Goal: Task Accomplishment & Management: Complete application form

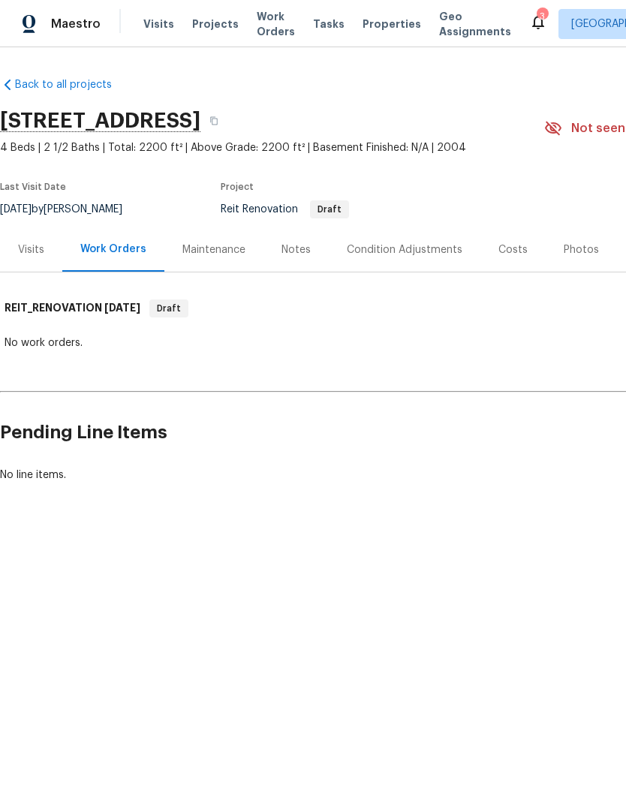
click at [31, 252] on div "Visits" at bounding box center [31, 250] width 26 height 15
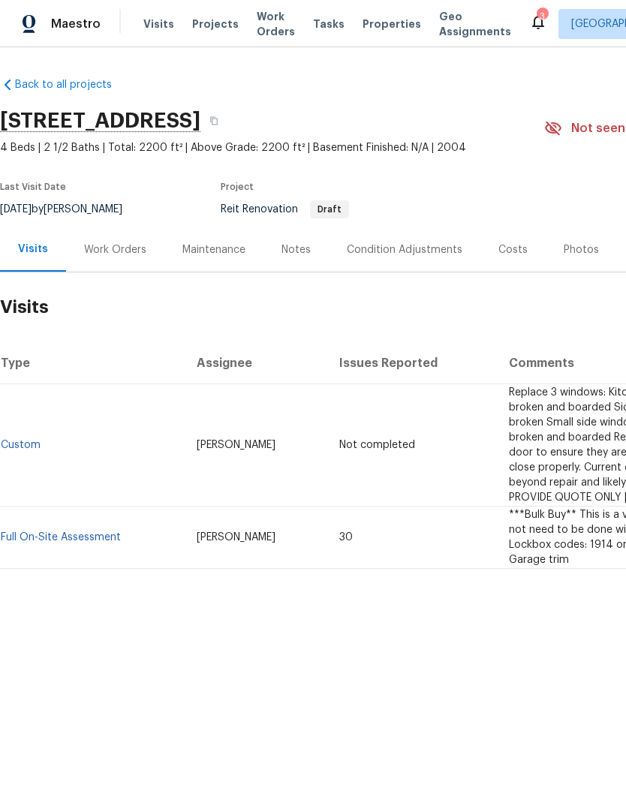
click at [103, 248] on div "Work Orders" at bounding box center [115, 250] width 62 height 15
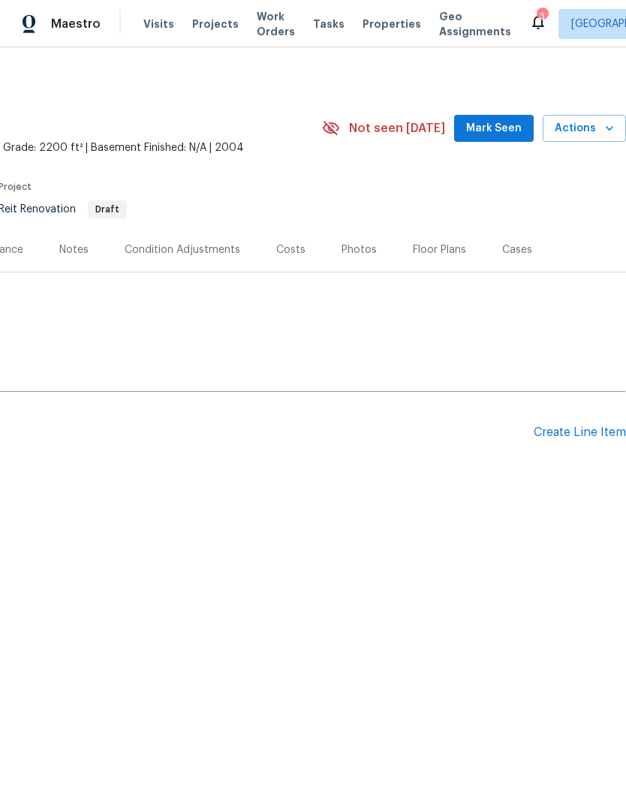
scroll to position [0, 222]
click at [598, 427] on div "Create Line Item" at bounding box center [580, 433] width 92 height 14
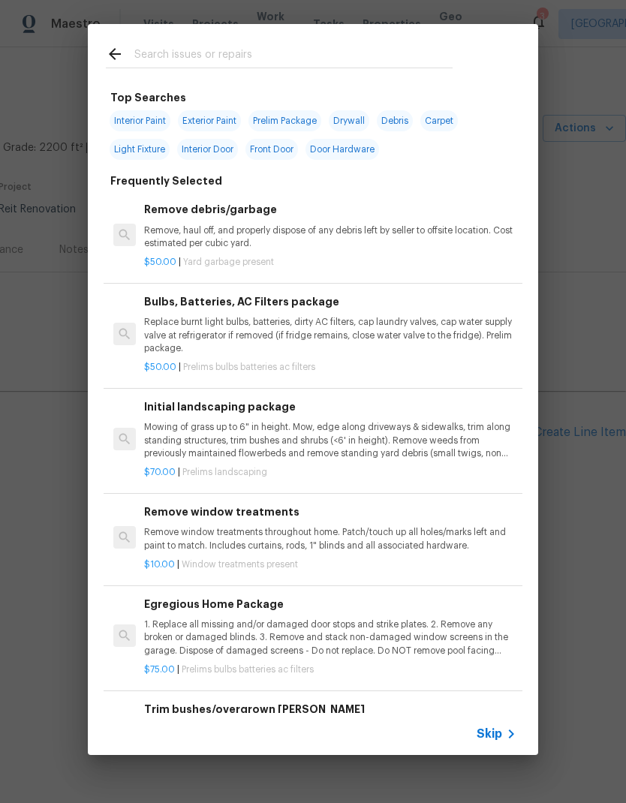
click at [158, 55] on input "text" at bounding box center [293, 56] width 318 height 23
type input "Wind"
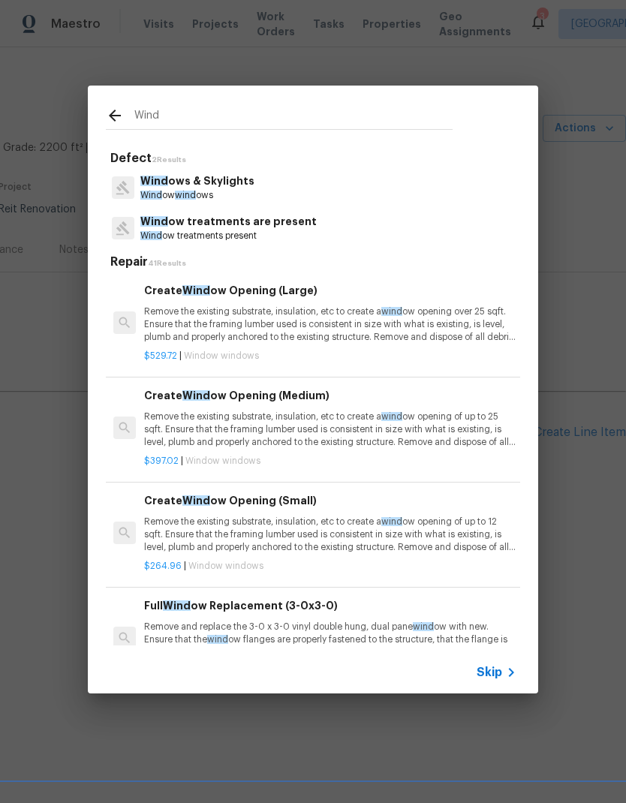
click at [157, 192] on span "Wind" at bounding box center [151, 195] width 22 height 9
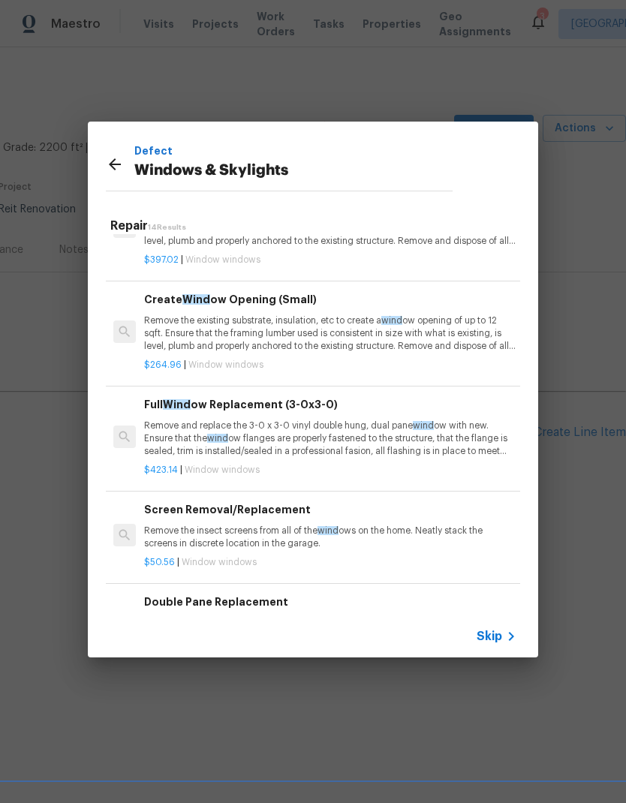
scroll to position [166, 0]
click at [370, 439] on p "Remove and replace the 3-0 x 3-0 vinyl double hung, dual pane wind ow with new.…" at bounding box center [330, 438] width 372 height 38
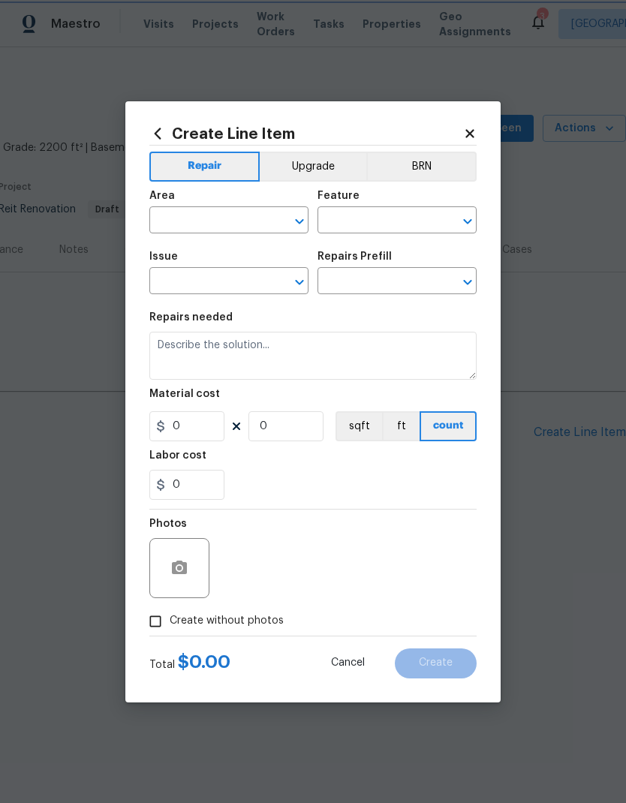
type input "Windows & Skylights"
type input "Full Window Replacement (3-0x3-0) $423.14"
type textarea "Remove and replace the 3-0 x 3-0 vinyl double hung, dual pane window with new. …"
type input "423.14"
type input "1"
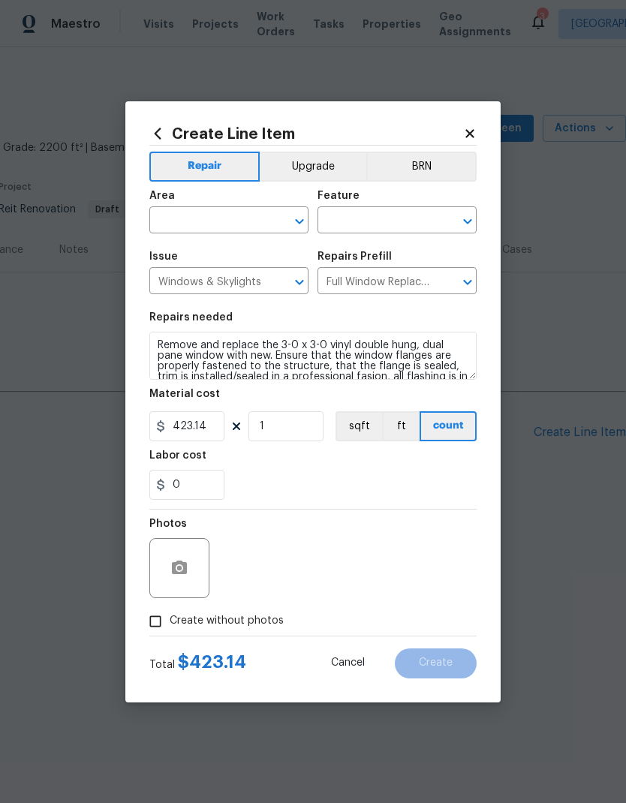
click at [471, 136] on icon at bounding box center [470, 134] width 14 height 14
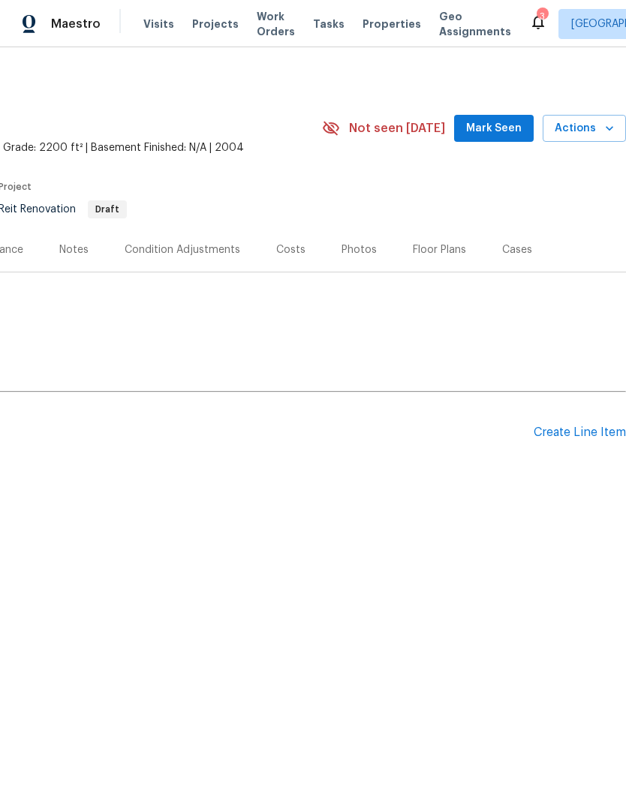
click at [582, 436] on div "Create Line Item" at bounding box center [580, 433] width 92 height 14
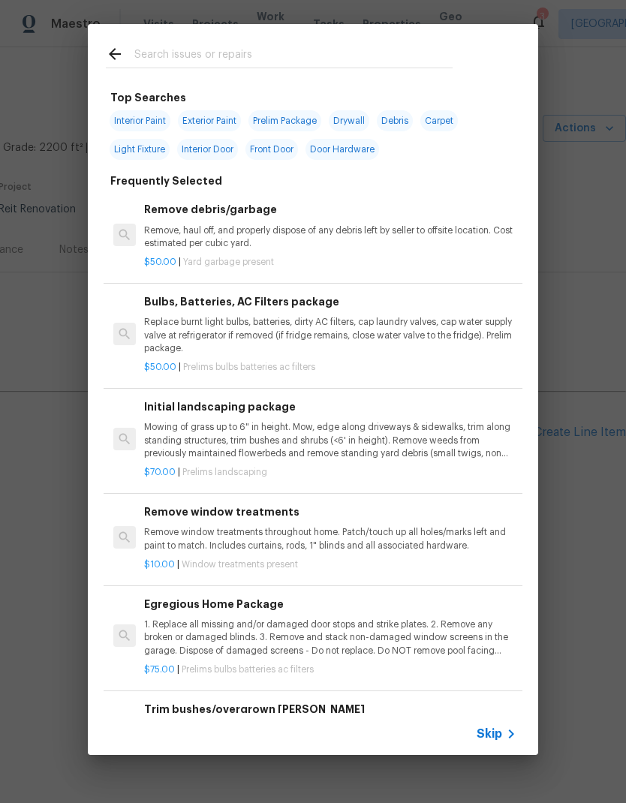
click at [167, 55] on input "text" at bounding box center [293, 56] width 318 height 23
type input "Wind"
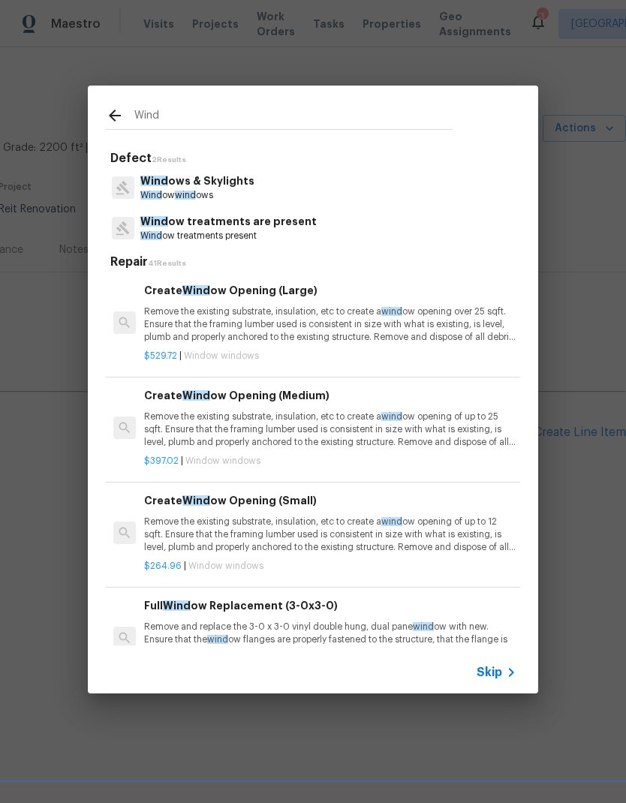
click at [161, 188] on p "Wind ows & Skylights" at bounding box center [197, 181] width 114 height 16
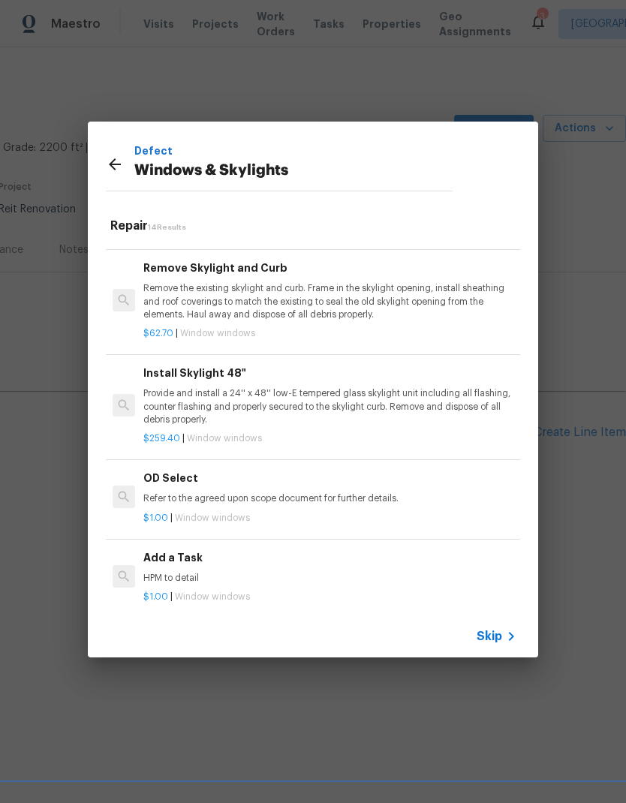
scroll to position [999, 1]
click at [161, 554] on h6 "Add a Task" at bounding box center [329, 558] width 372 height 17
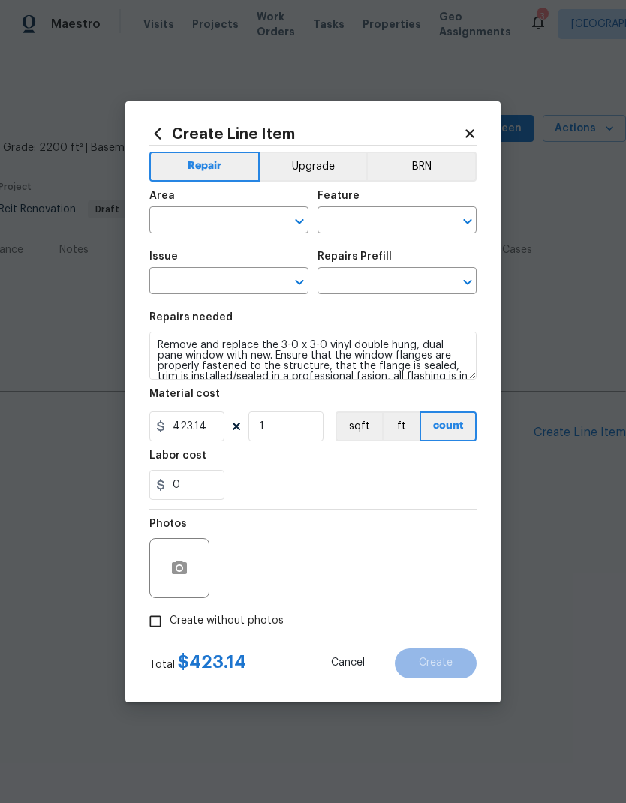
type input "Windows & Skylights"
type input "Add a Task $1.00"
type textarea "HPM to detail"
type input "1"
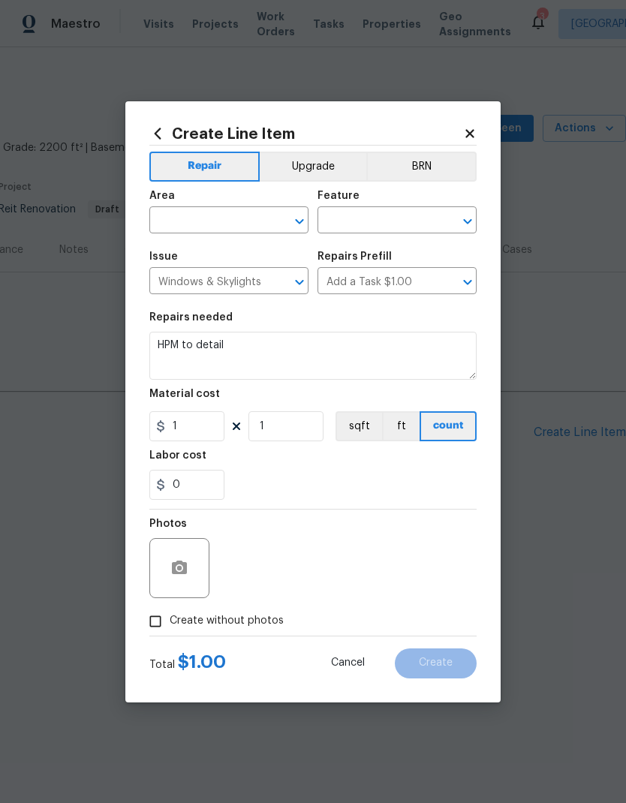
click at [170, 222] on input "text" at bounding box center [207, 221] width 117 height 23
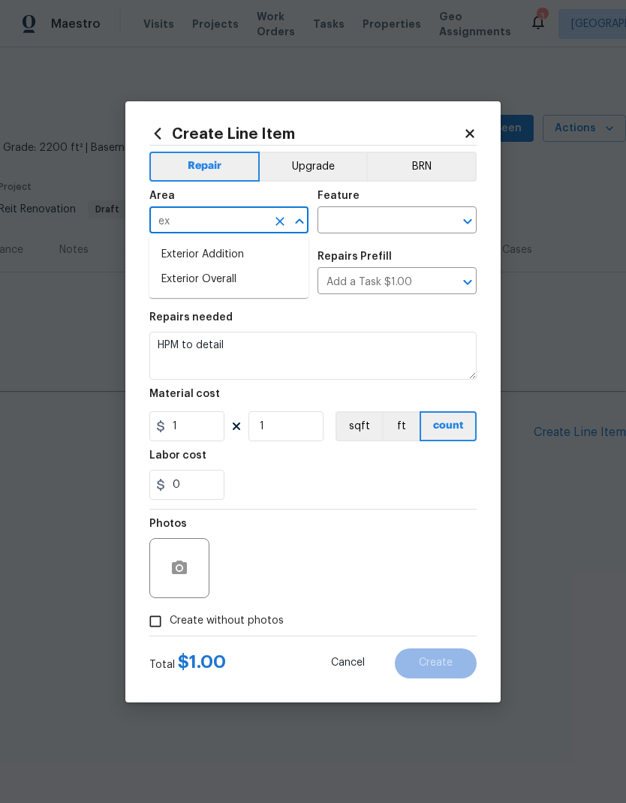
type input "ext"
click at [186, 276] on li "Exterior Overall" at bounding box center [228, 279] width 159 height 25
type input "Exterior Overall"
click at [402, 220] on input "text" at bounding box center [376, 221] width 117 height 23
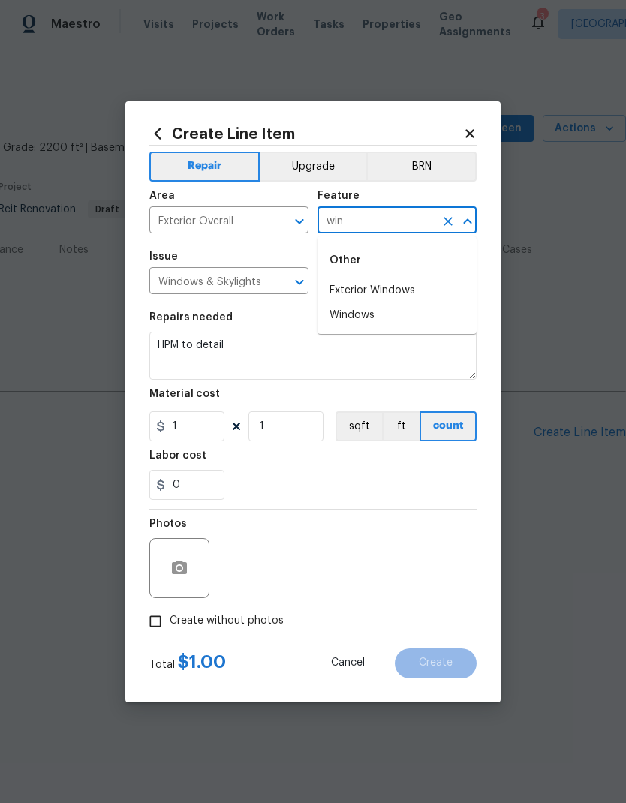
click at [397, 300] on li "Exterior Windows" at bounding box center [397, 291] width 159 height 25
type input "Exterior Windows"
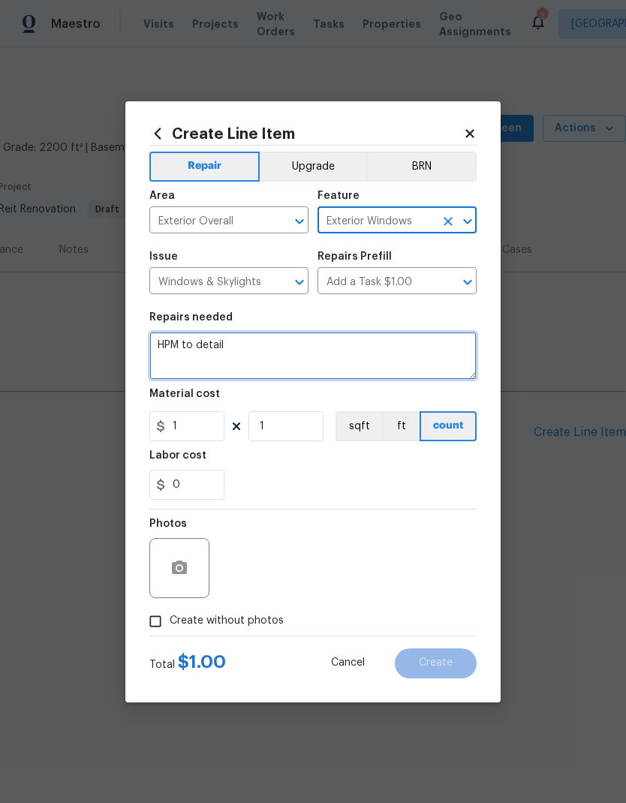
click at [266, 351] on textarea "HPM to detail" at bounding box center [312, 356] width 327 height 48
click at [168, 338] on textarea "HPM to detail" at bounding box center [312, 356] width 327 height 48
click at [167, 338] on textarea "HPM to detail" at bounding box center [312, 356] width 327 height 48
type textarea "“"
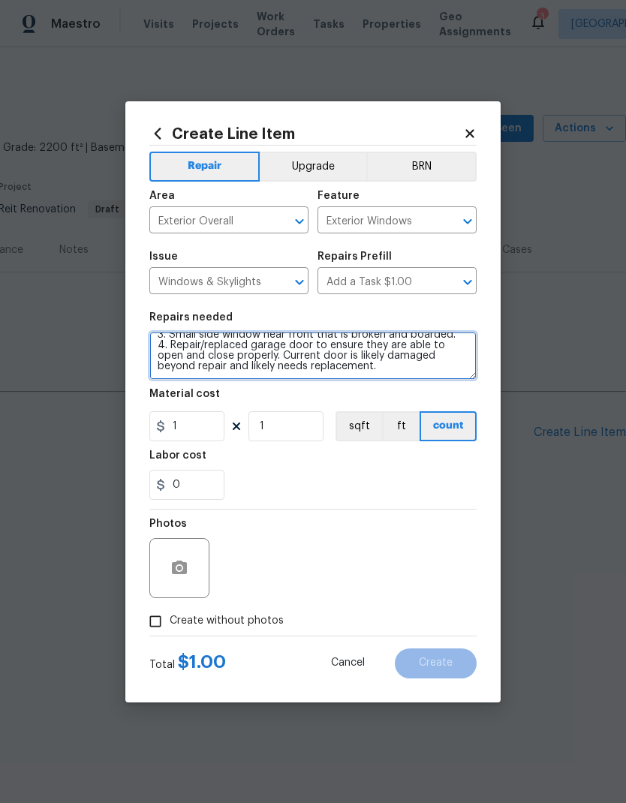
scroll to position [46, 0]
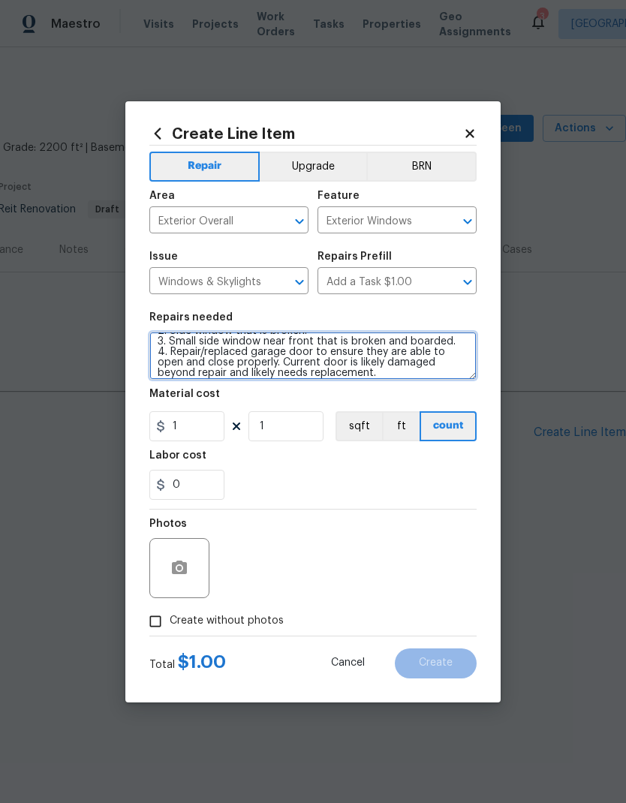
type textarea "QUOTE ONLY Replace three windows: 1. Kitchen window that is broken and boarded.…"
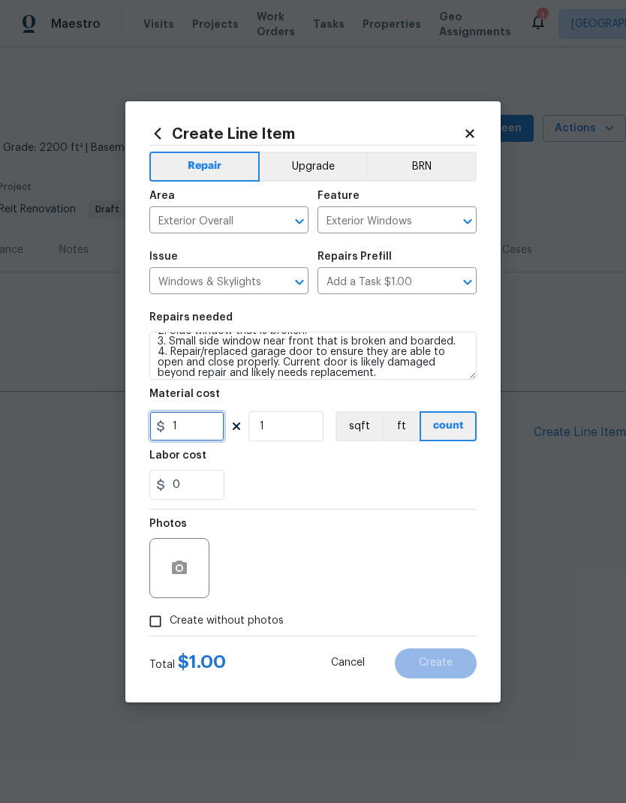
click at [206, 427] on input "1" at bounding box center [186, 426] width 75 height 30
type input "75"
click at [185, 569] on icon "button" at bounding box center [179, 568] width 15 height 14
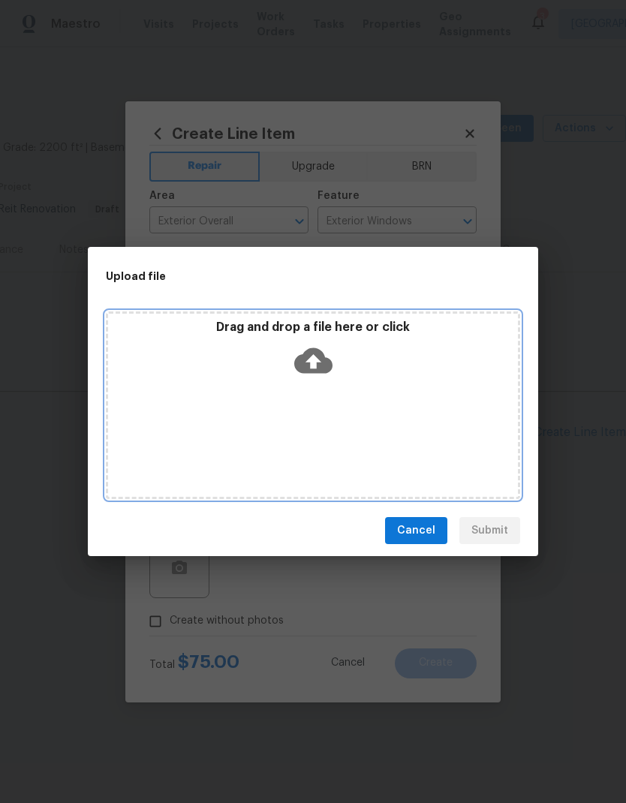
click at [316, 362] on icon at bounding box center [313, 361] width 38 height 38
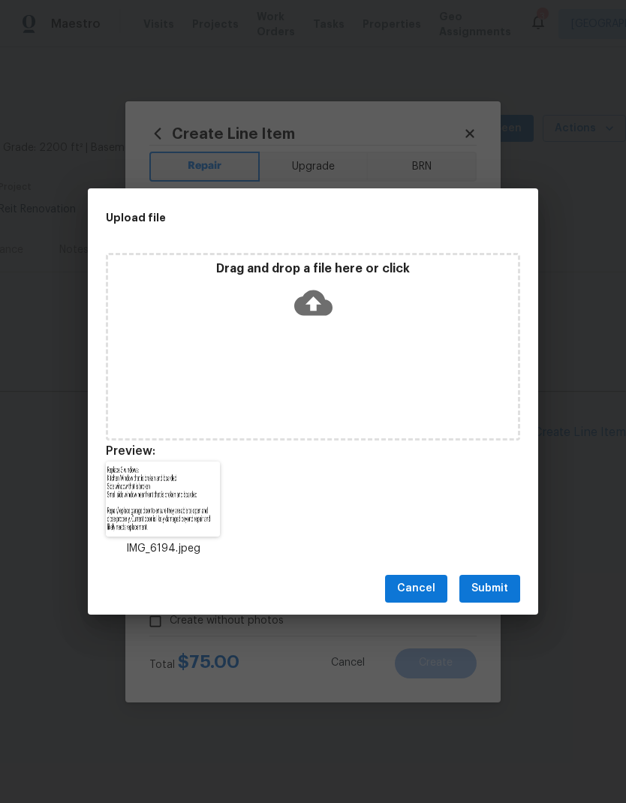
click at [499, 598] on span "Submit" at bounding box center [490, 589] width 37 height 19
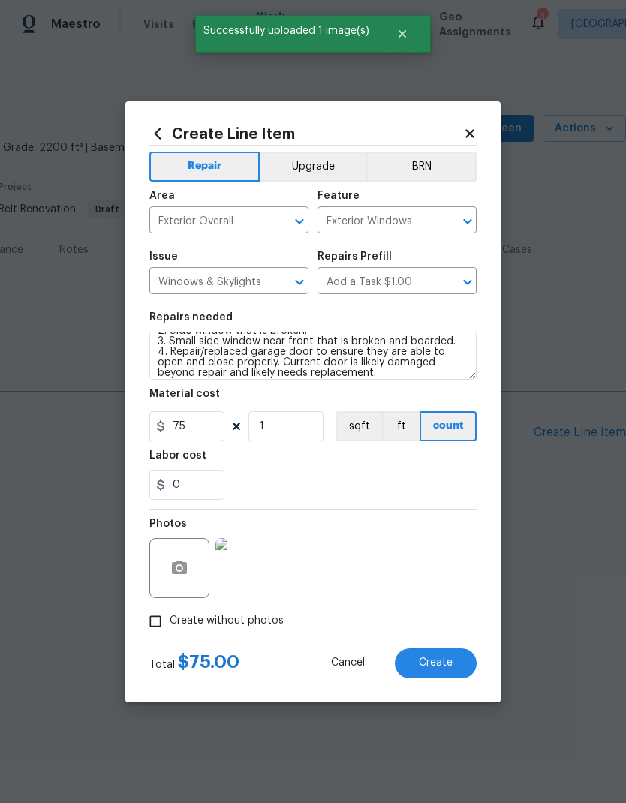
click at [443, 662] on span "Create" at bounding box center [436, 663] width 34 height 11
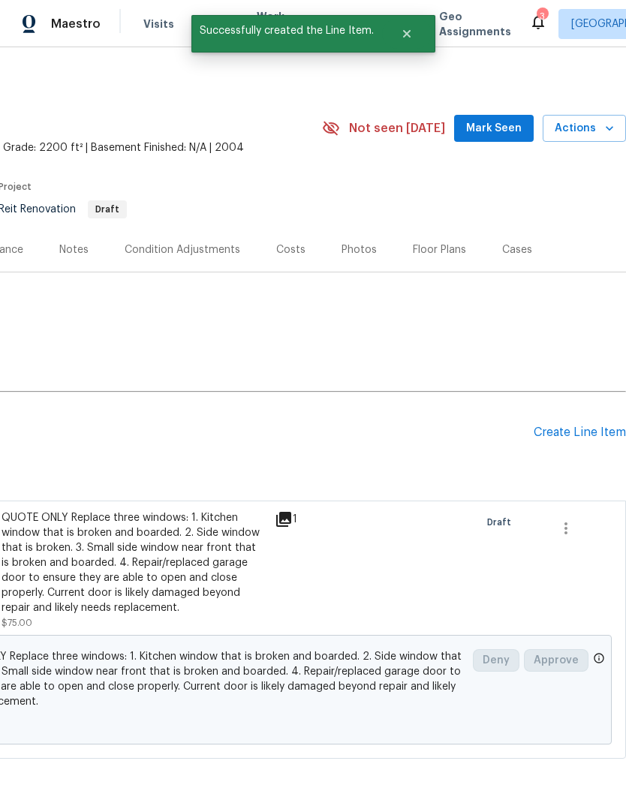
click at [284, 522] on icon at bounding box center [283, 519] width 15 height 15
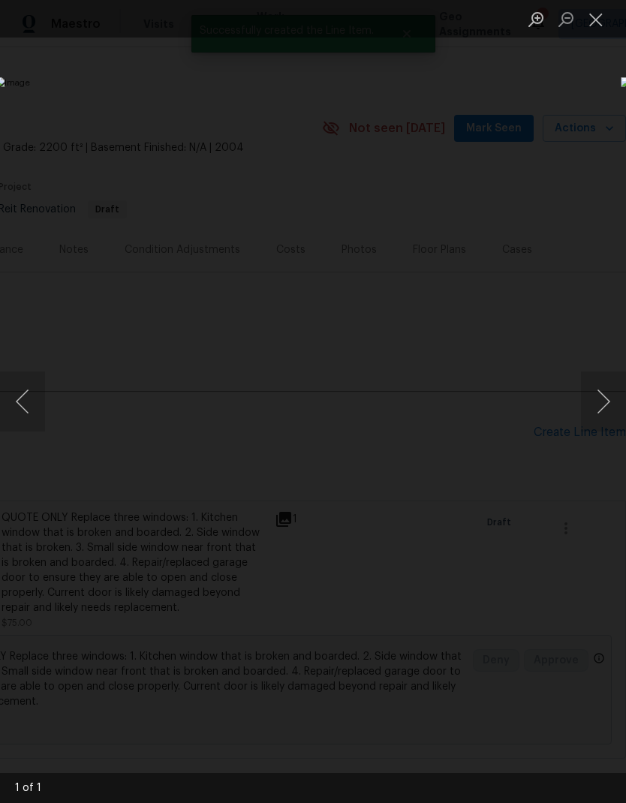
click at [604, 19] on button "Close lightbox" at bounding box center [596, 19] width 30 height 26
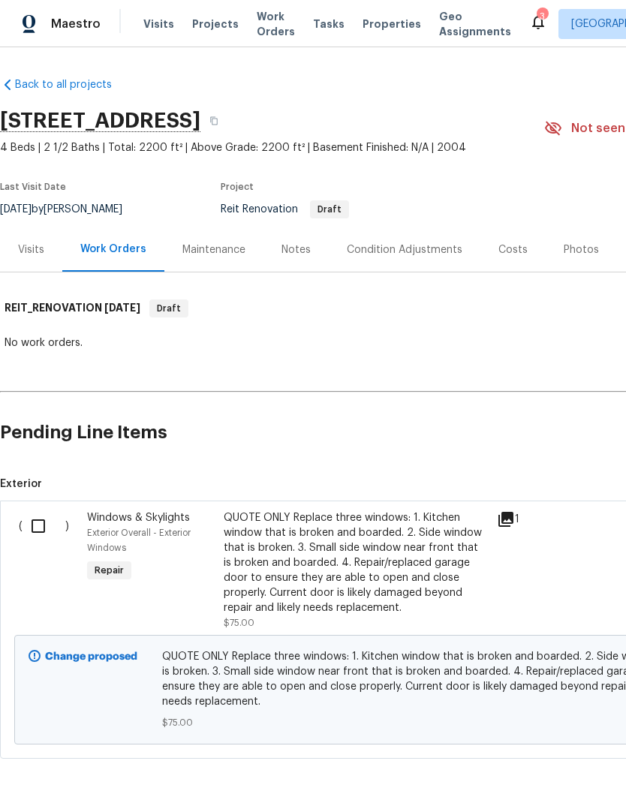
scroll to position [0, 0]
click at [43, 530] on input "checkbox" at bounding box center [44, 527] width 43 height 32
checkbox input "true"
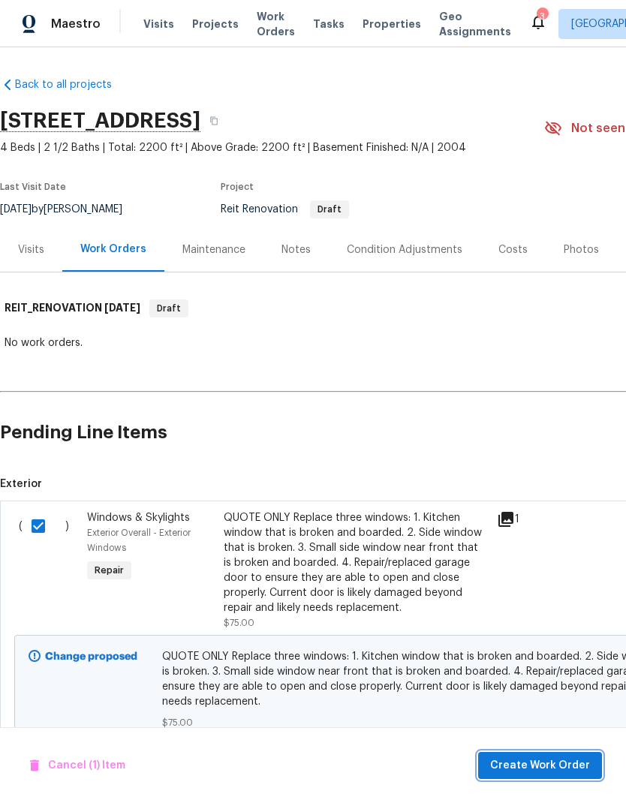
click at [538, 770] on span "Create Work Order" at bounding box center [540, 766] width 100 height 19
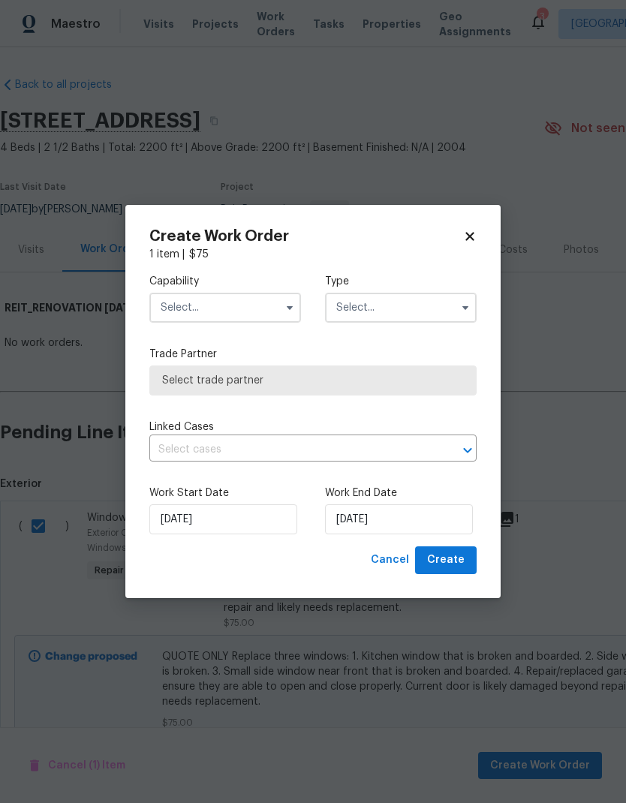
click at [247, 308] on input "text" at bounding box center [225, 308] width 152 height 30
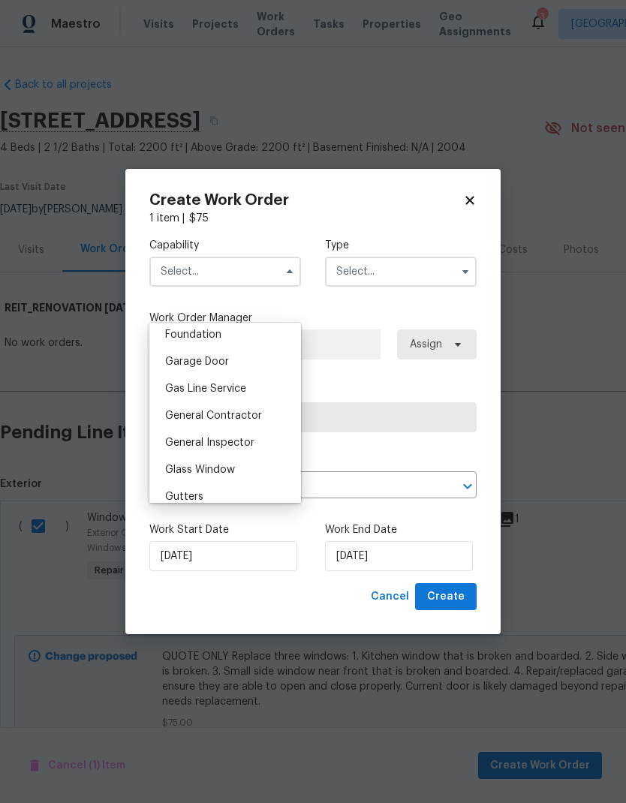
scroll to position [660, 0]
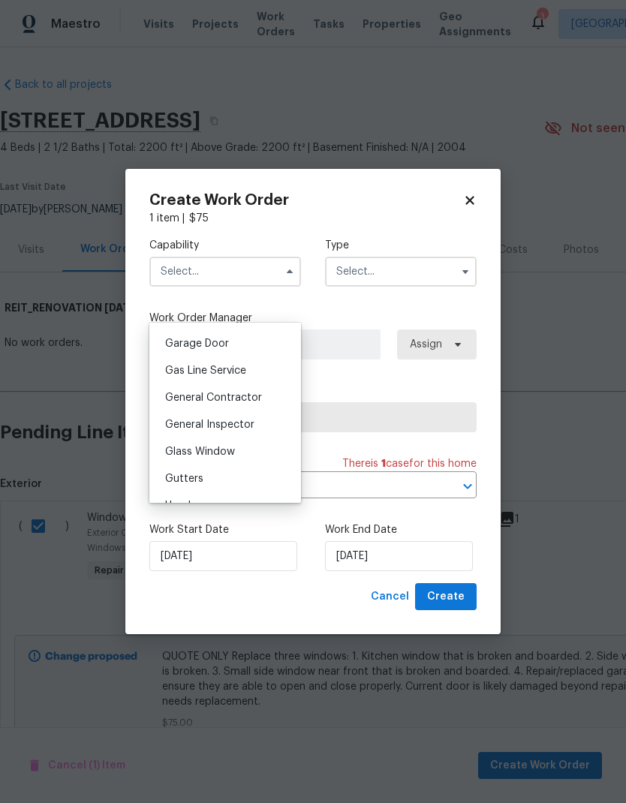
click at [264, 402] on div "General Contractor" at bounding box center [225, 397] width 144 height 27
type input "General Contractor"
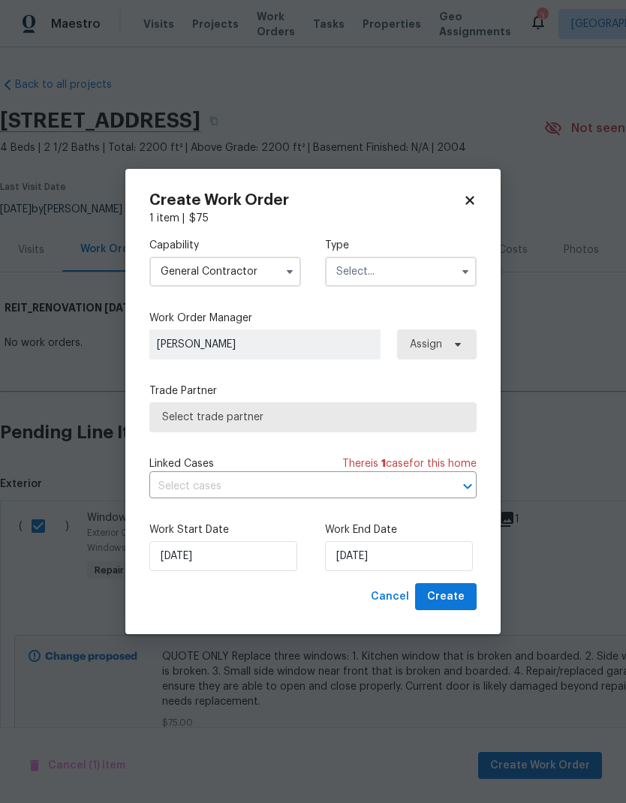
click at [435, 270] on input "text" at bounding box center [401, 272] width 152 height 30
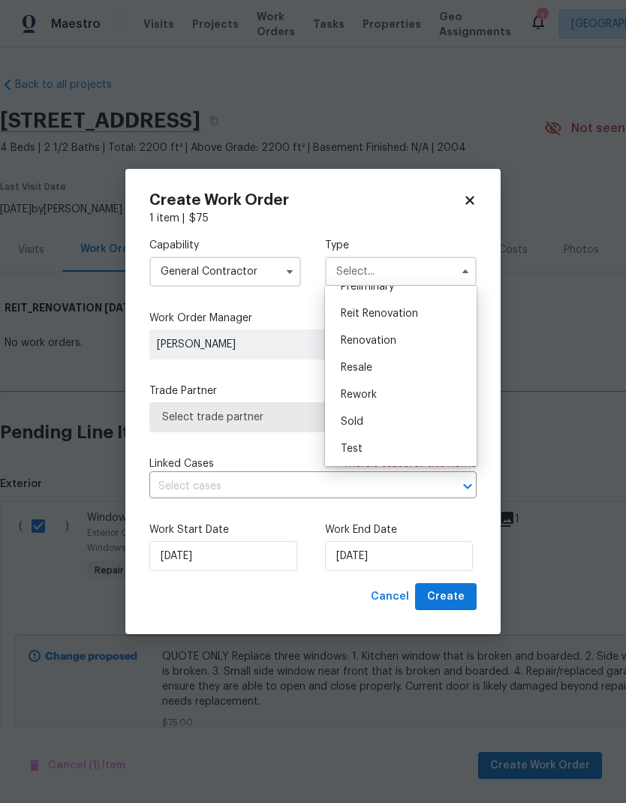
scroll to position [341, 0]
click at [413, 314] on span "Reit Renovation" at bounding box center [379, 314] width 77 height 11
type input "Reit Renovation"
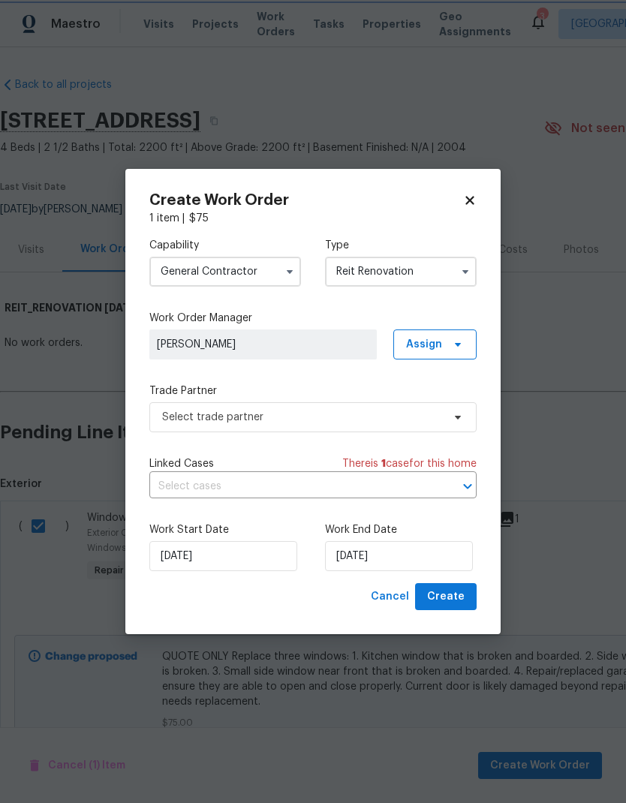
scroll to position [0, 0]
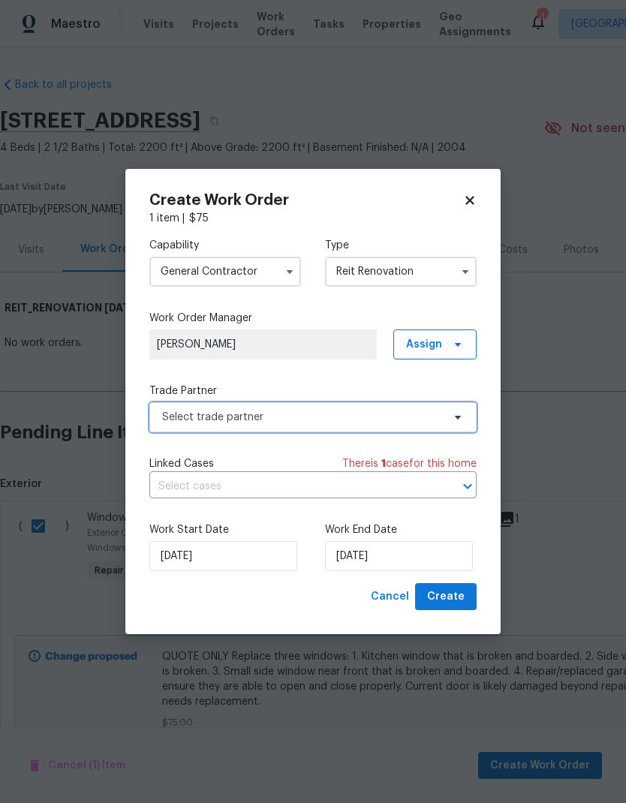
click at [341, 423] on span "Select trade partner" at bounding box center [302, 417] width 280 height 15
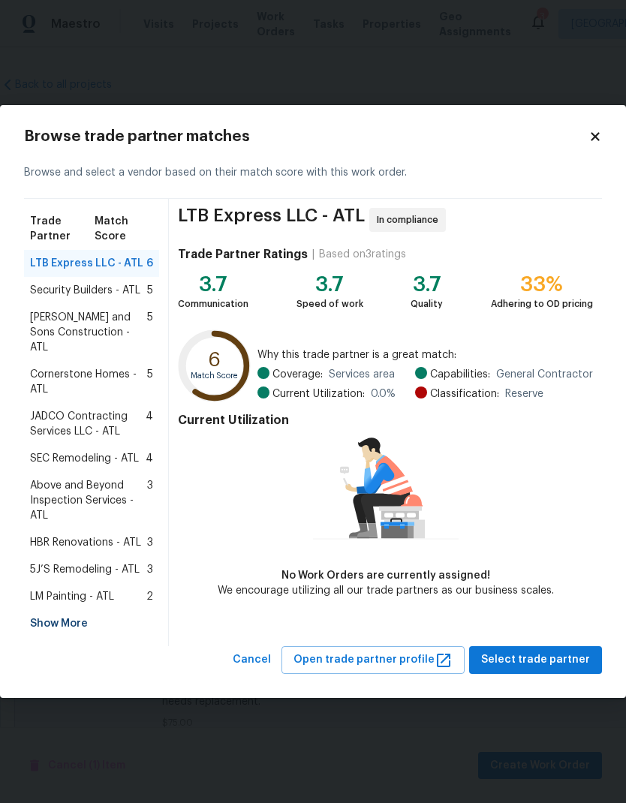
click at [77, 622] on div "Show More" at bounding box center [91, 623] width 135 height 27
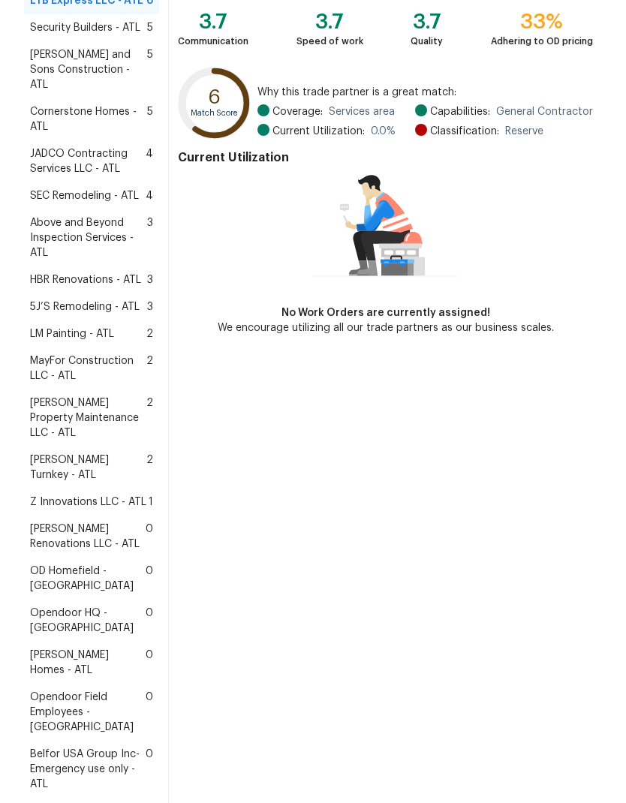
scroll to position [179, 0]
click at [94, 396] on span "[PERSON_NAME] Property Maintenance LLC - ATL" at bounding box center [88, 418] width 116 height 45
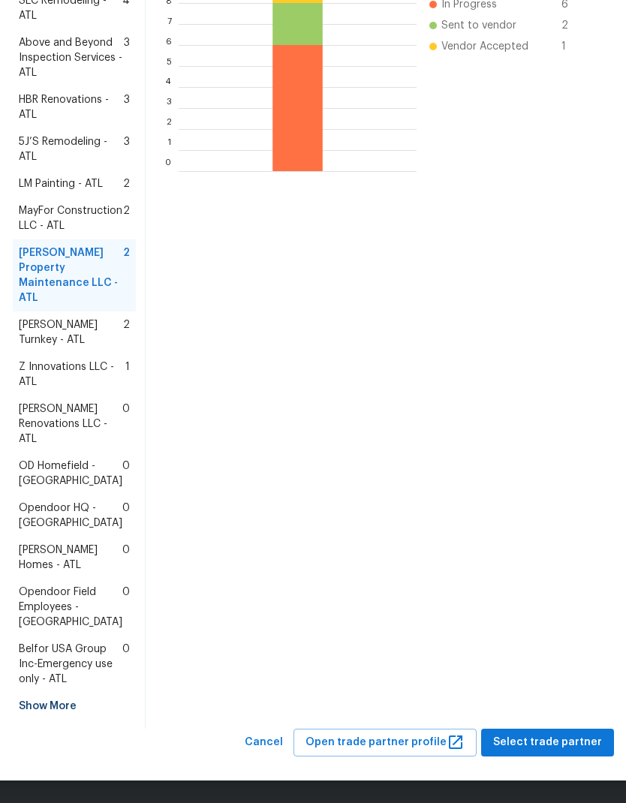
scroll to position [510, 0]
click at [534, 744] on span "Select trade partner" at bounding box center [547, 743] width 109 height 19
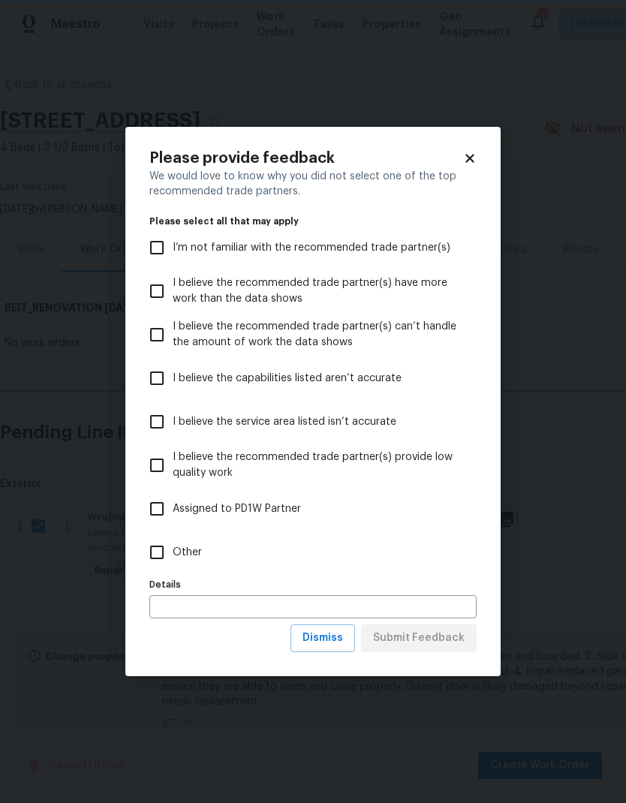
scroll to position [0, 0]
click at [158, 556] on input "Other" at bounding box center [157, 553] width 32 height 32
checkbox input "true"
click at [432, 641] on span "Submit Feedback" at bounding box center [419, 638] width 92 height 19
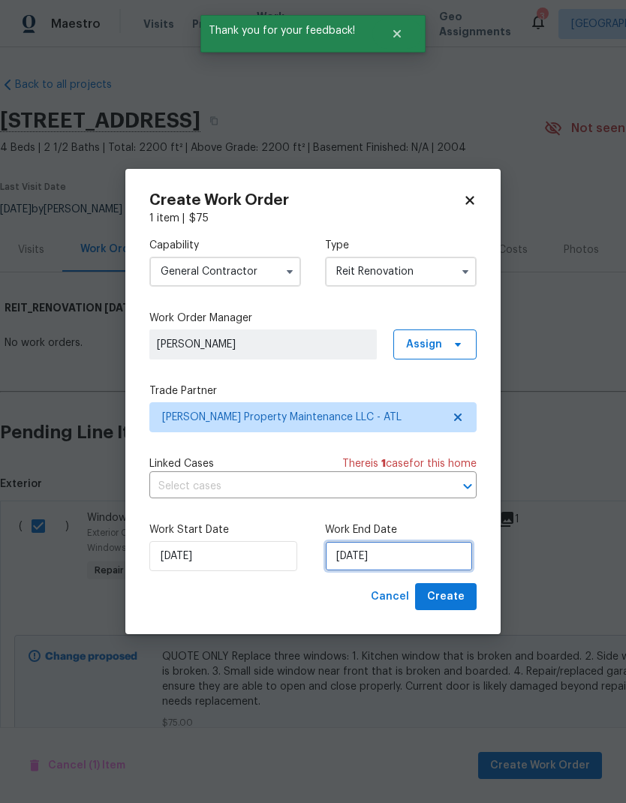
click at [419, 553] on input "[DATE]" at bounding box center [399, 556] width 148 height 30
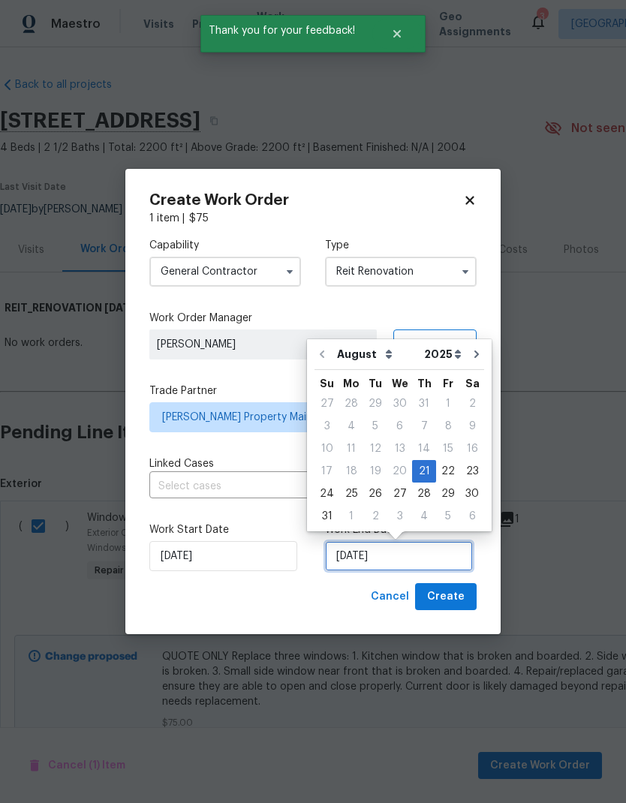
scroll to position [6, 0]
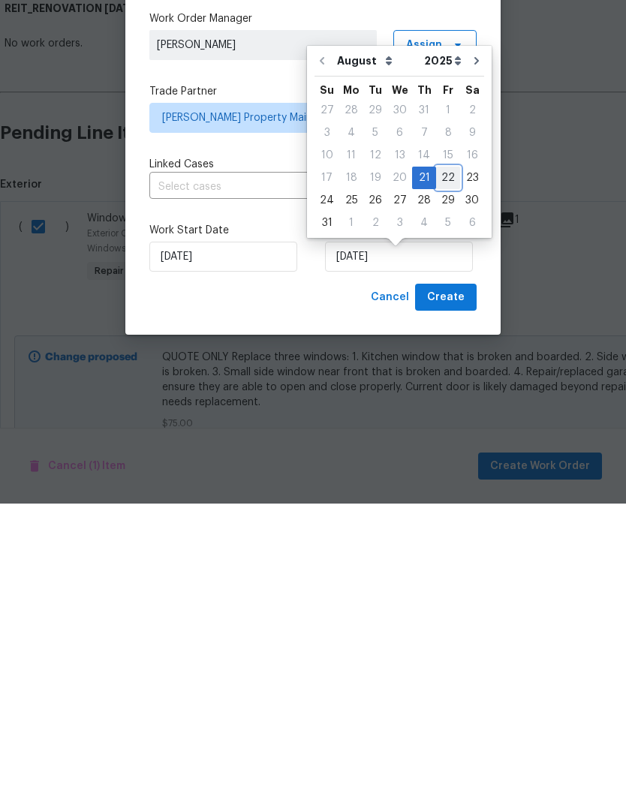
click at [447, 467] on div "22" at bounding box center [448, 477] width 24 height 21
type input "[DATE]"
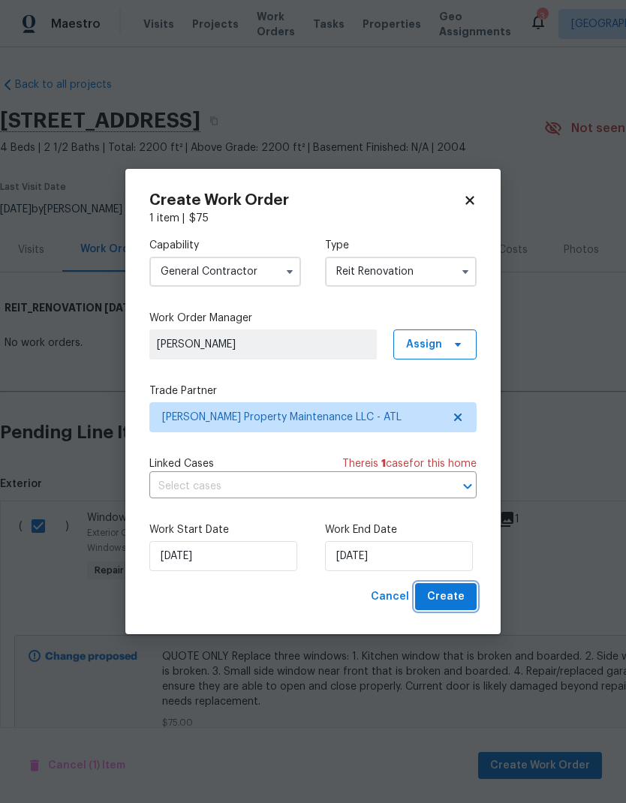
click at [457, 610] on button "Create" at bounding box center [446, 597] width 62 height 28
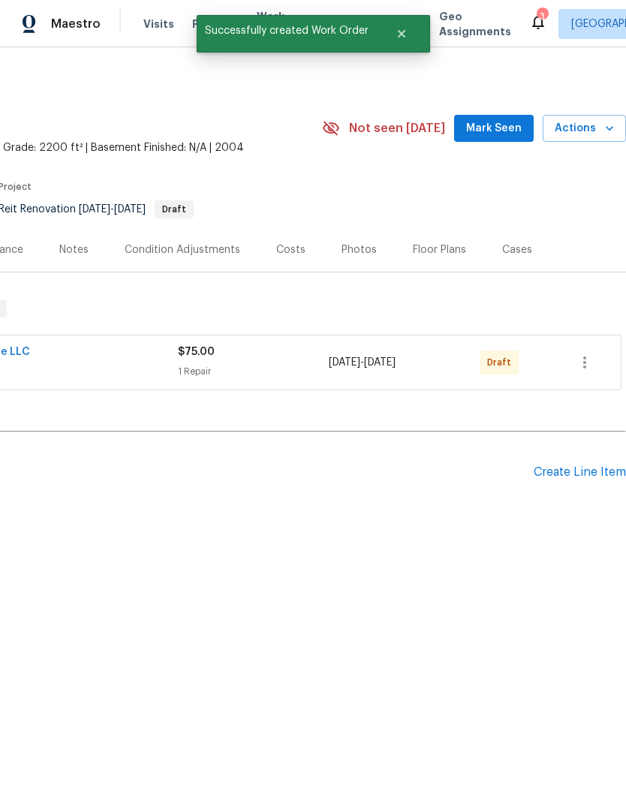
scroll to position [0, 222]
click at [588, 369] on icon "button" at bounding box center [585, 363] width 18 height 18
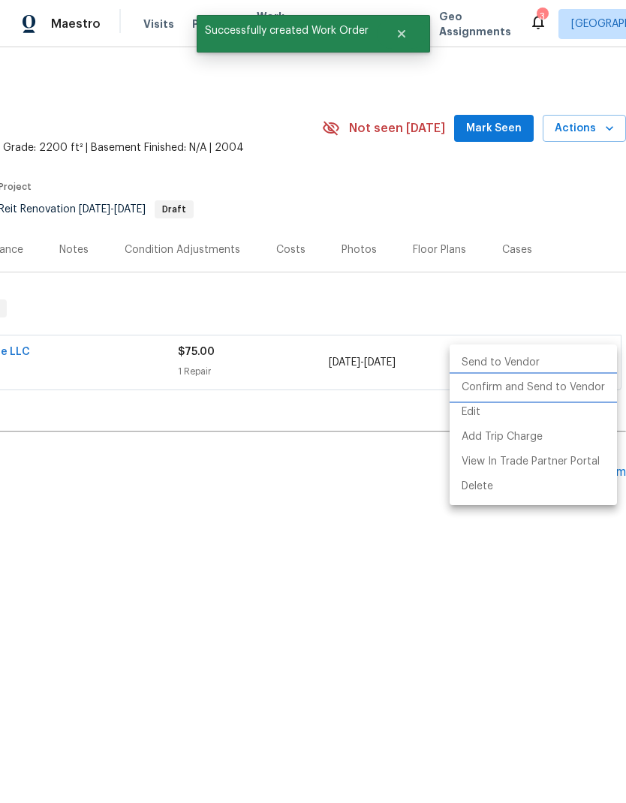
click at [563, 390] on li "Confirm and Send to Vendor" at bounding box center [533, 387] width 167 height 25
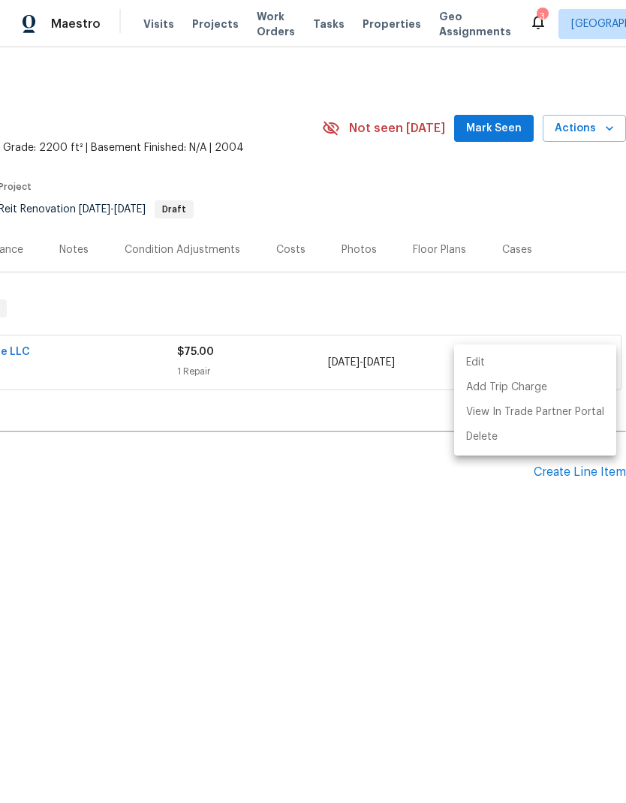
click at [339, 517] on div at bounding box center [313, 401] width 626 height 803
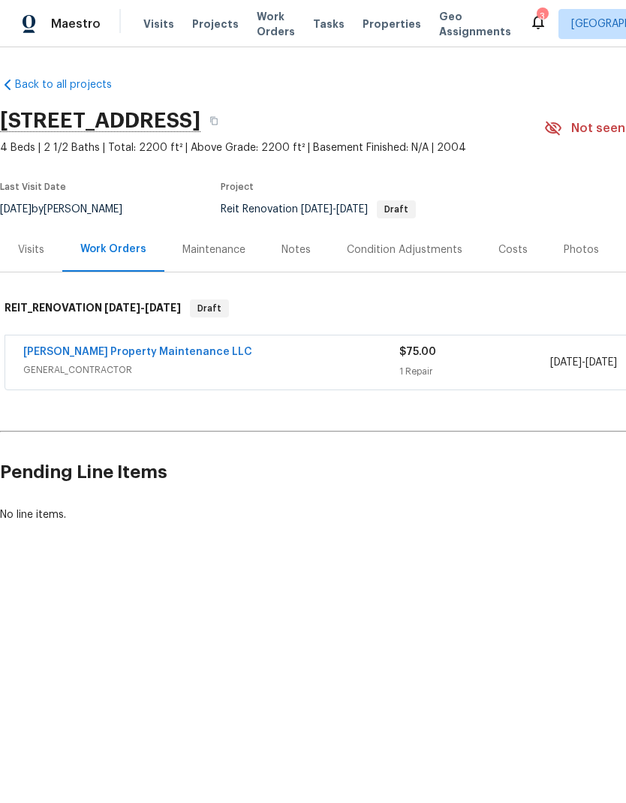
scroll to position [0, 0]
